Goal: Task Accomplishment & Management: Manage account settings

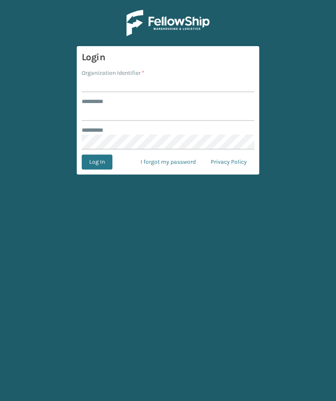
click at [225, 88] on input "Organization Identifier *" at bounding box center [168, 84] width 173 height 15
type input "Foamtex"
click at [205, 109] on input "******** *" at bounding box center [168, 113] width 173 height 15
type input "******"
click at [97, 162] on button "Log In" at bounding box center [97, 161] width 31 height 15
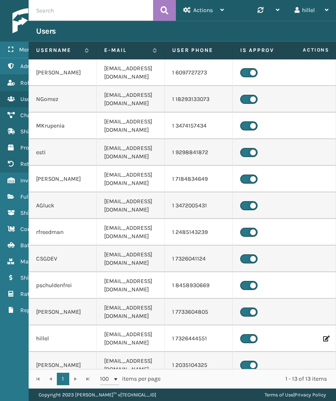
click at [7, 199] on link "Fulfillment Orders" at bounding box center [51, 196] width 103 height 16
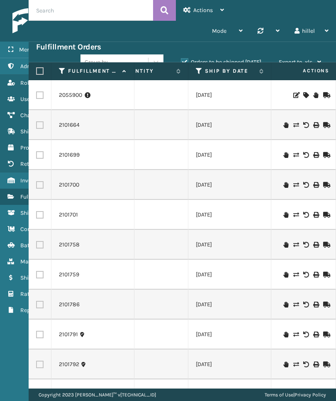
scroll to position [0, 126]
click at [235, 72] on label "Ship By Date" at bounding box center [230, 70] width 50 height 7
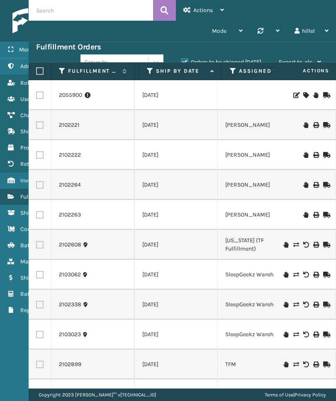
scroll to position [0, 206]
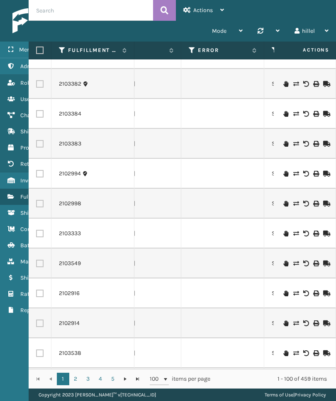
click at [191, 50] on icon at bounding box center [192, 49] width 7 height 7
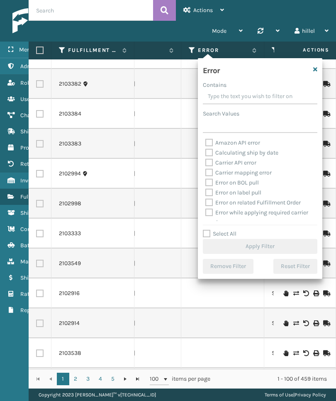
click at [227, 237] on label "Select All" at bounding box center [220, 233] width 34 height 7
click at [227, 230] on input "Select All" at bounding box center [265, 229] width 125 height 1
checkbox input "true"
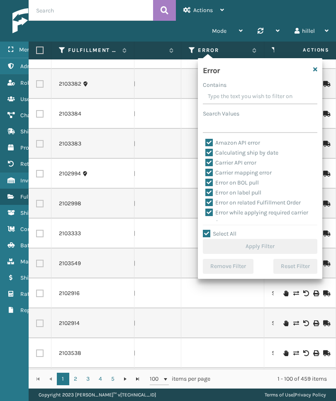
checkbox input "true"
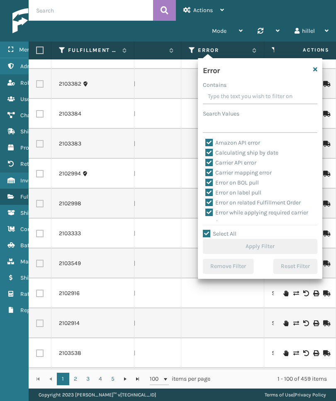
checkbox input "true"
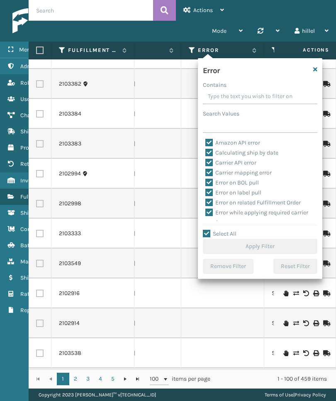
checkbox input "true"
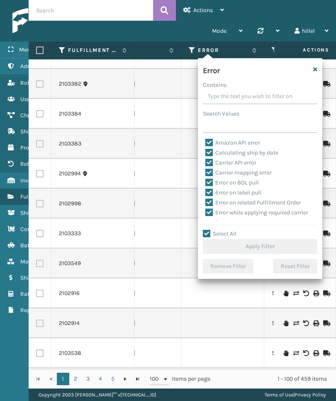
checkbox input "true"
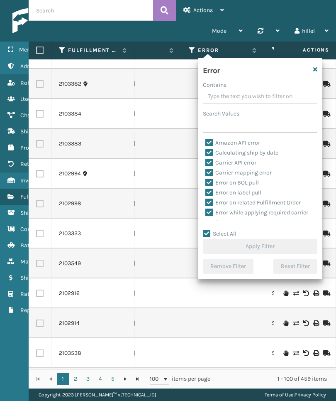
checkbox input "true"
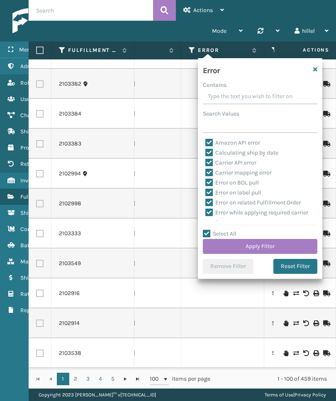
click at [288, 246] on button "Apply Filter" at bounding box center [260, 246] width 115 height 15
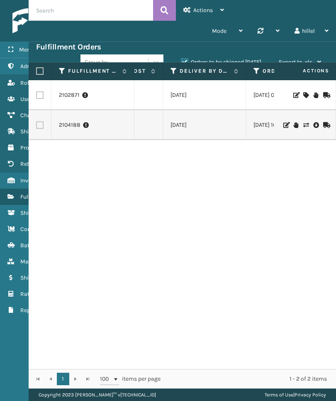
click at [68, 121] on link "2104188" at bounding box center [70, 125] width 22 height 8
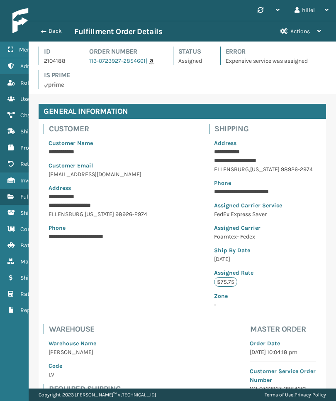
click at [316, 27] on button "Actions" at bounding box center [301, 31] width 56 height 20
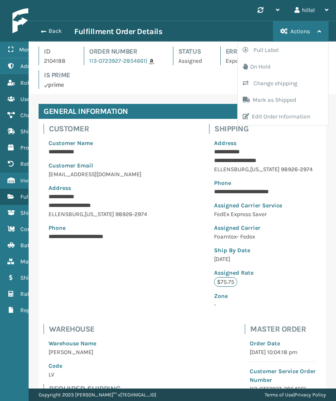
click at [312, 85] on button "Change shipping" at bounding box center [283, 83] width 90 height 17
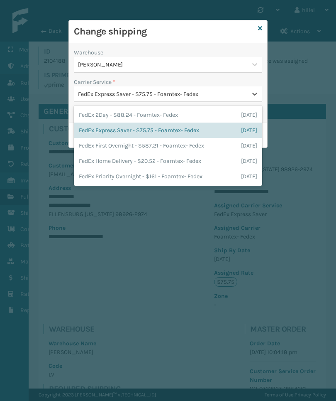
click at [241, 159] on span "[DATE]" at bounding box center [249, 160] width 16 height 9
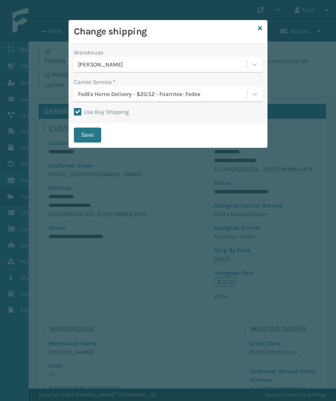
click at [92, 134] on button "Save" at bounding box center [87, 134] width 27 height 15
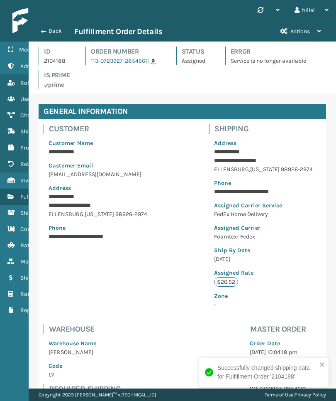
click at [64, 32] on button "Back" at bounding box center [55, 30] width 38 height 7
